Goal: Task Accomplishment & Management: Complete application form

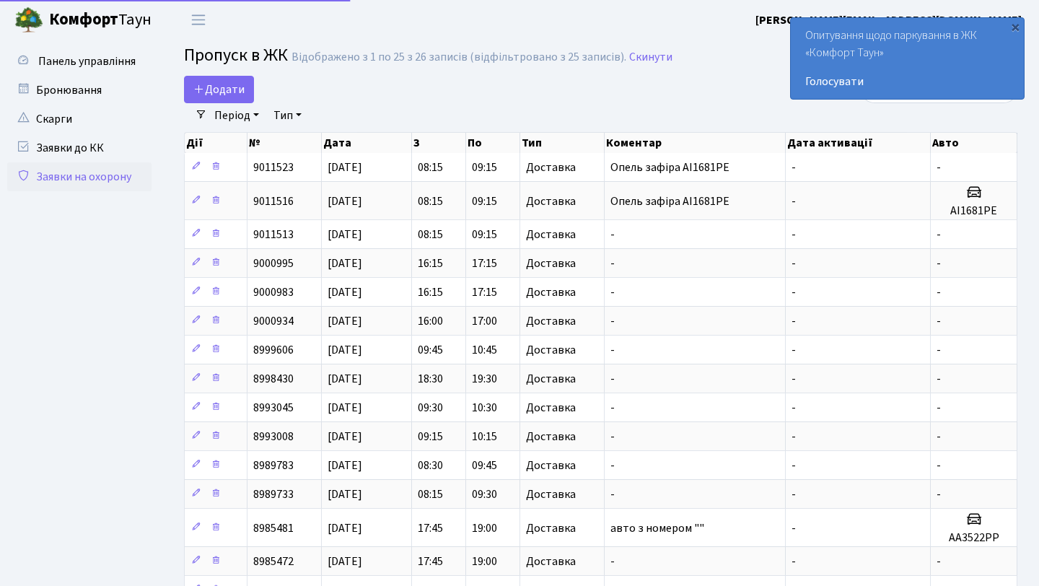
select select "25"
click at [202, 86] on icon at bounding box center [199, 89] width 12 height 12
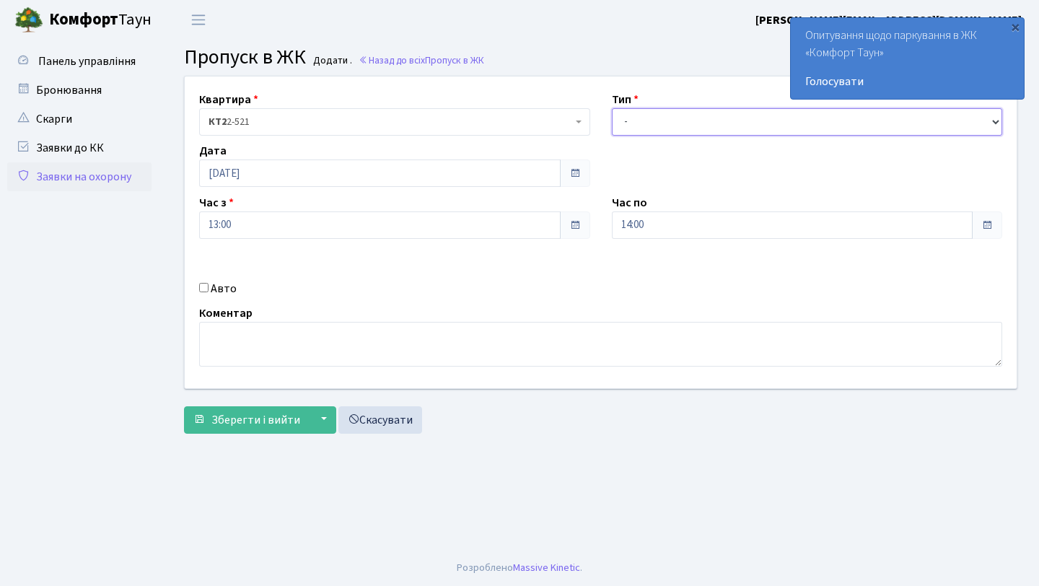
click at [652, 114] on select "- Доставка Таксі Гості Сервіс" at bounding box center [807, 121] width 391 height 27
select select "1"
click at [612, 108] on select "- Доставка Таксі Гості Сервіс" at bounding box center [807, 121] width 391 height 27
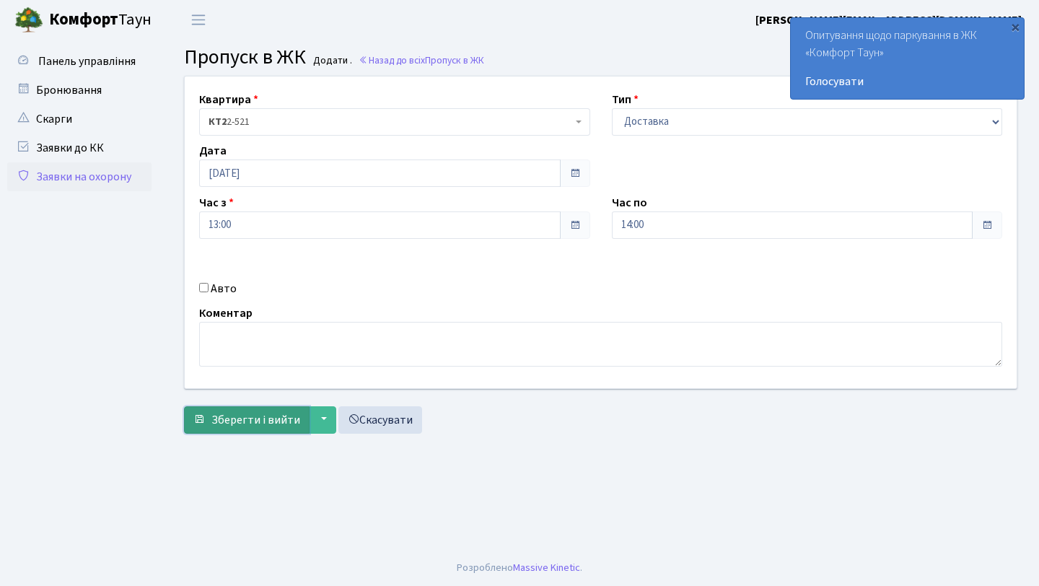
click at [242, 408] on button "Зберегти і вийти" at bounding box center [247, 419] width 126 height 27
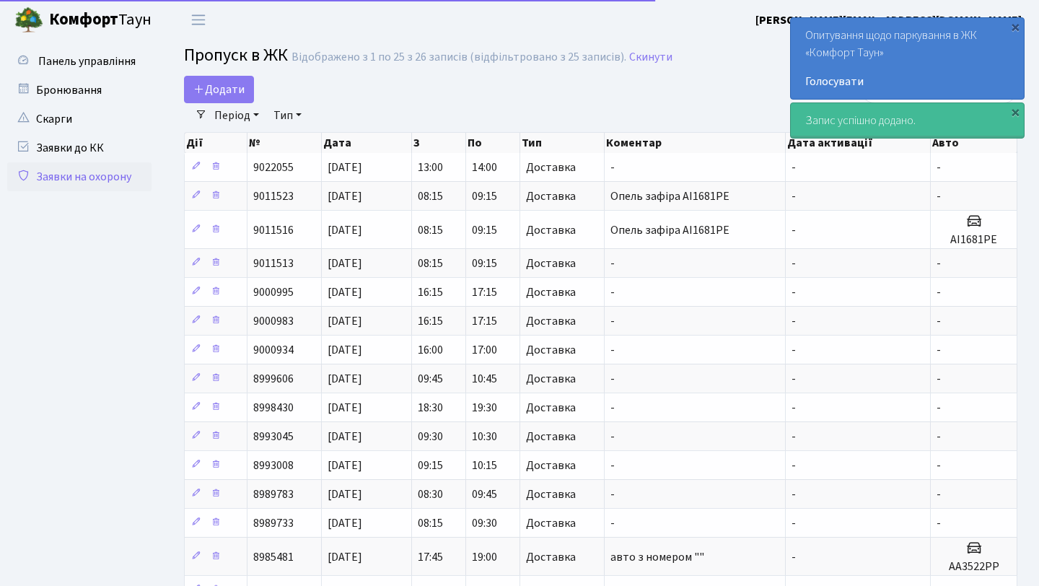
select select "25"
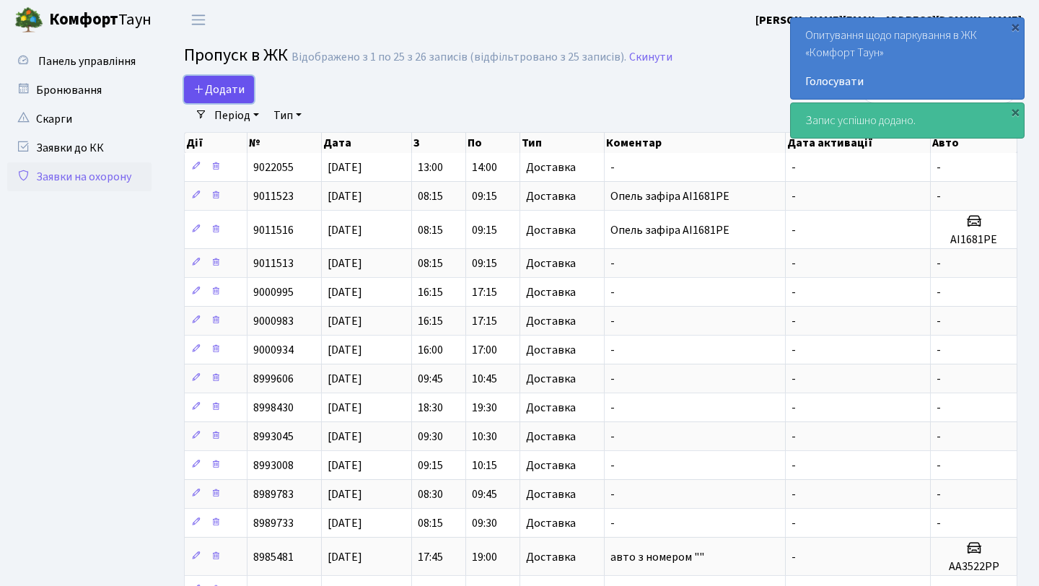
click at [244, 79] on link "Додати" at bounding box center [219, 89] width 70 height 27
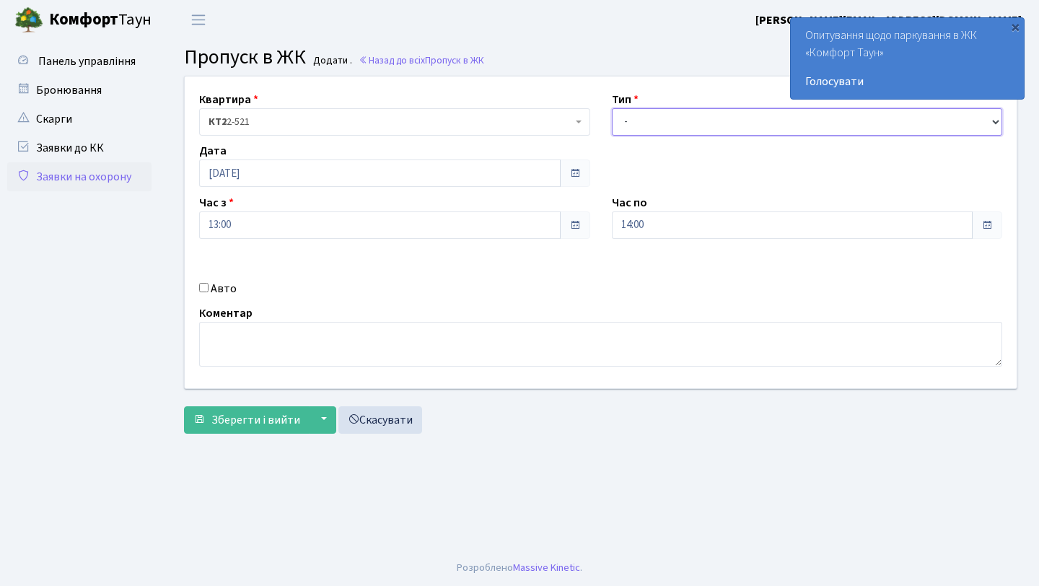
click at [670, 118] on select "- Доставка Таксі Гості Сервіс" at bounding box center [807, 121] width 391 height 27
select select "1"
click at [612, 108] on select "- Доставка Таксі Гості Сервіс" at bounding box center [807, 121] width 391 height 27
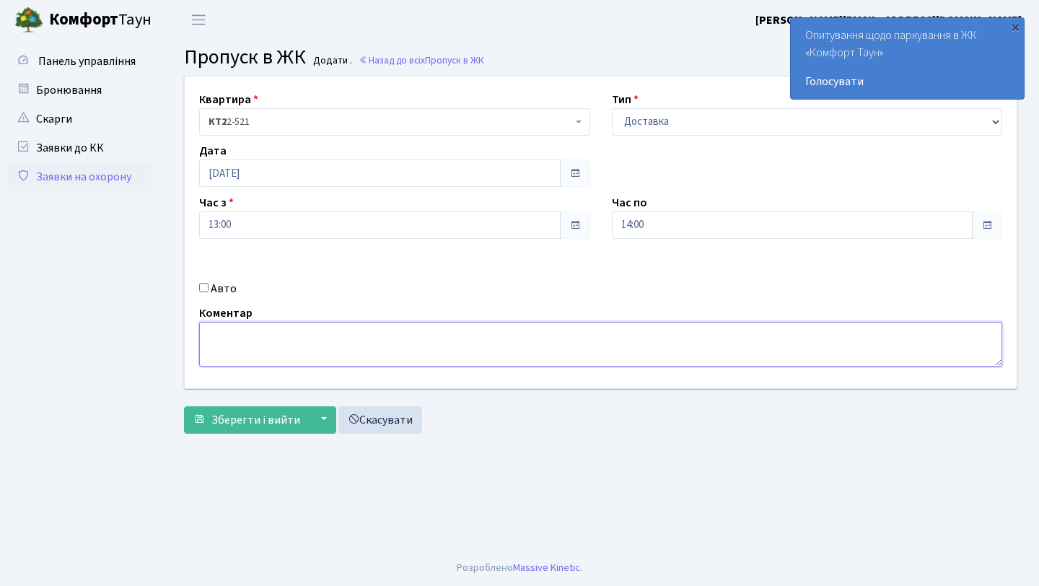
click at [289, 343] on textarea at bounding box center [600, 344] width 803 height 45
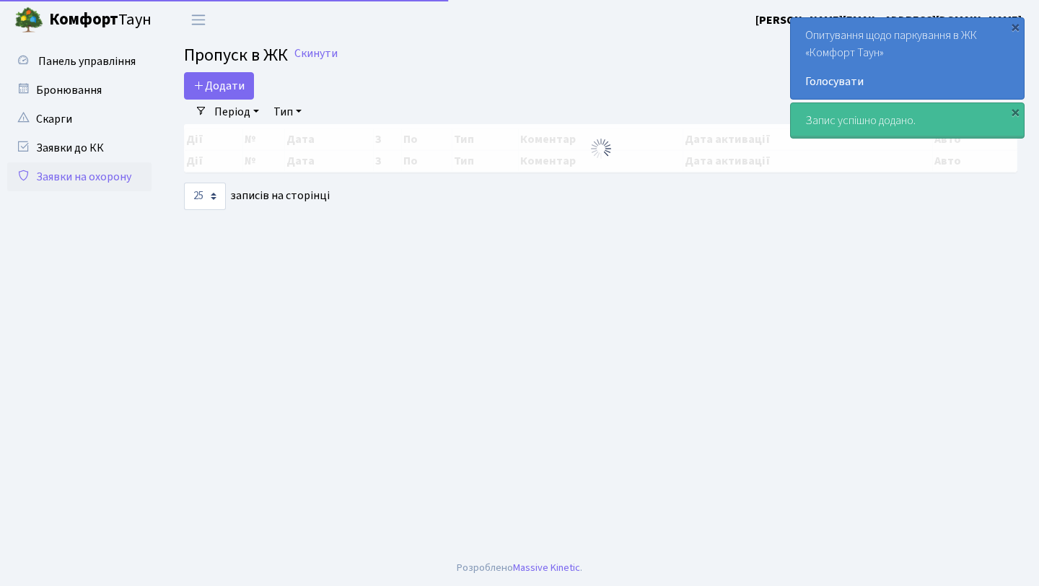
select select "25"
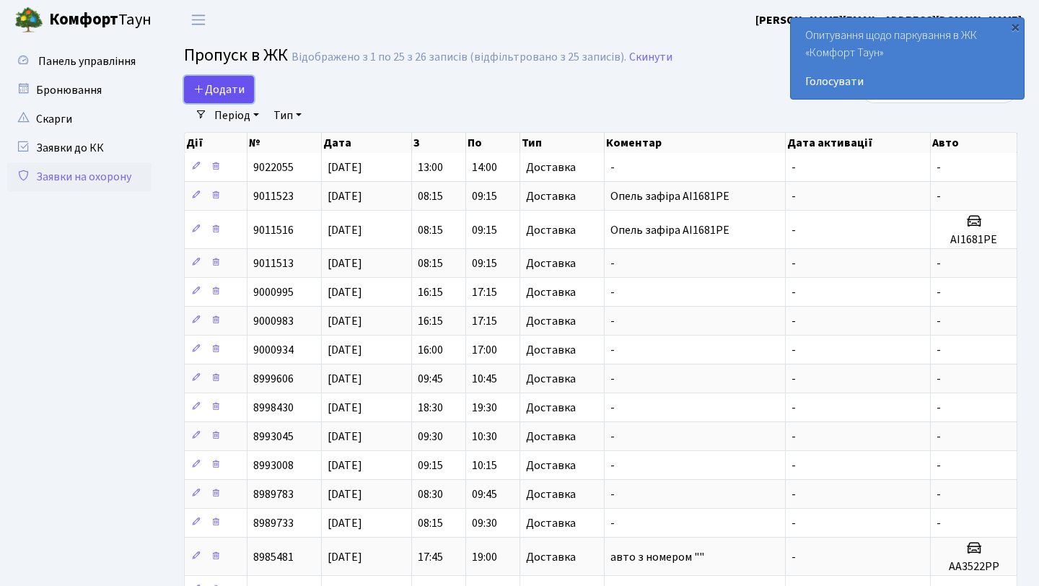
click at [211, 83] on span "Додати" at bounding box center [218, 90] width 51 height 16
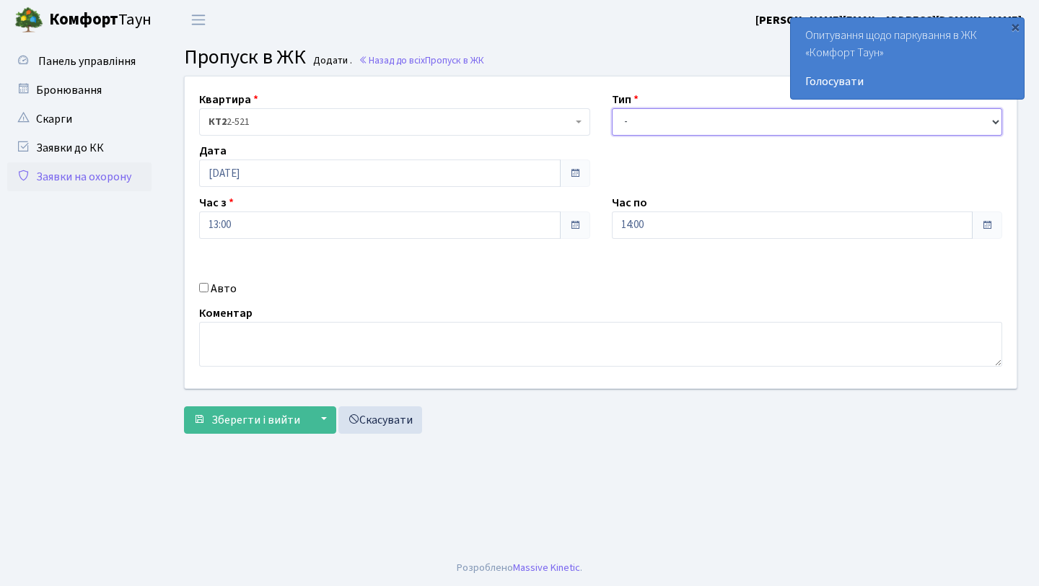
click at [639, 123] on select "- Доставка Таксі Гості Сервіс" at bounding box center [807, 121] width 391 height 27
select select "1"
click at [612, 108] on select "- Доставка Таксі Гості Сервіс" at bounding box center [807, 121] width 391 height 27
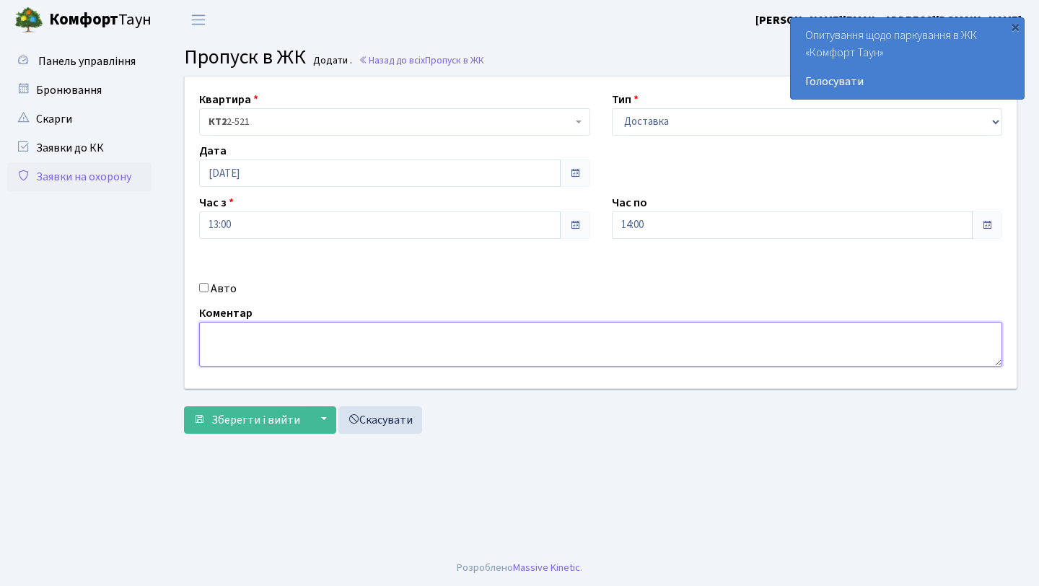
click at [308, 352] on textarea at bounding box center [600, 344] width 803 height 45
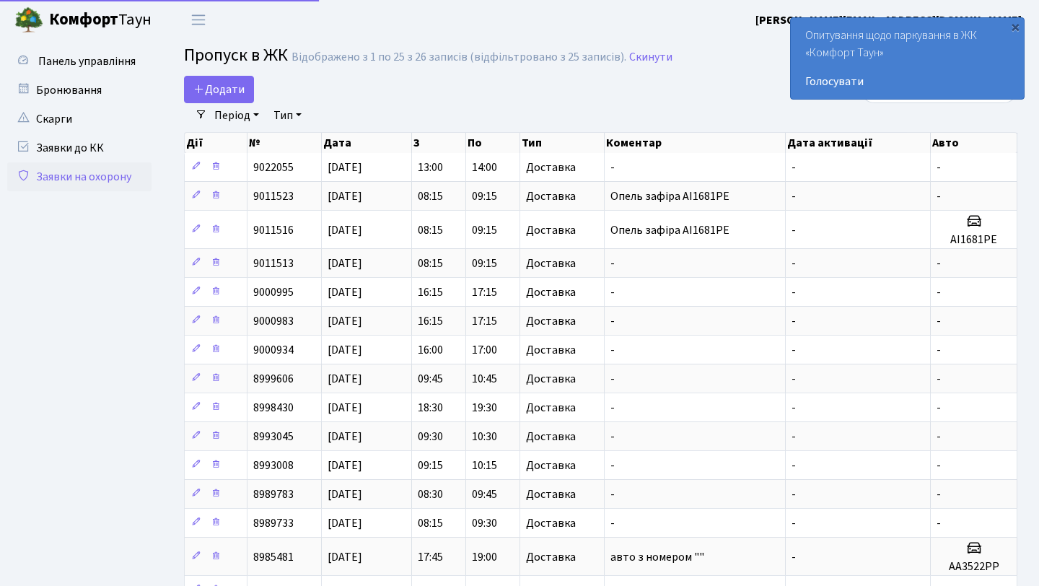
select select "25"
